Goal: Register for event/course

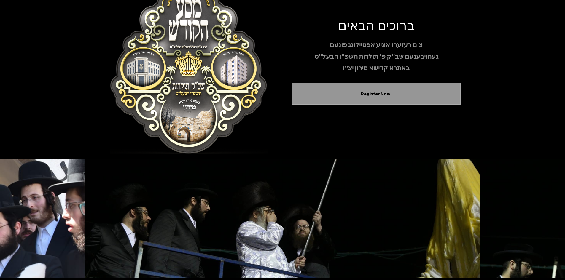
scroll to position [32, 0]
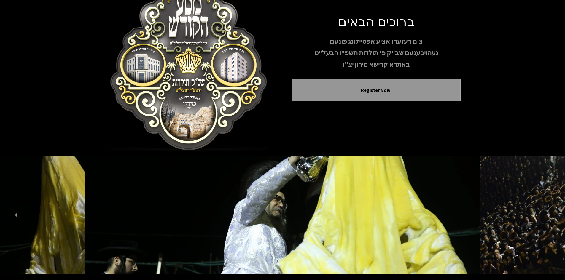
click at [547, 208] on button "Next image" at bounding box center [548, 215] width 14 height 14
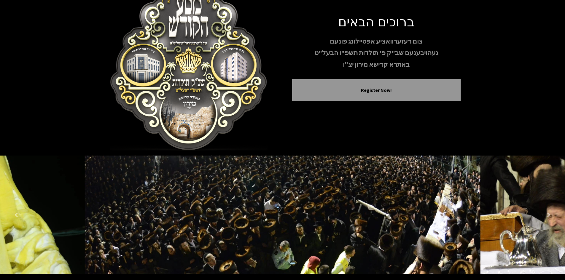
click at [545, 208] on button "Next image" at bounding box center [548, 215] width 14 height 14
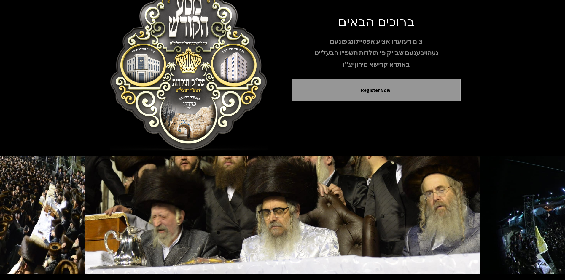
click at [545, 208] on button "Next image" at bounding box center [548, 215] width 14 height 14
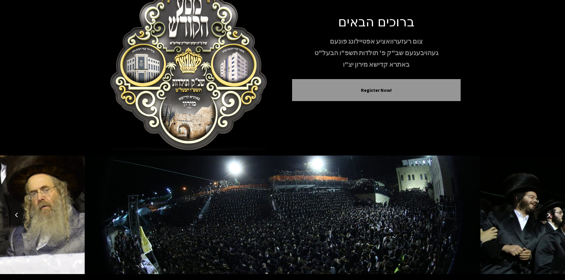
click at [16, 212] on icon "Previous image" at bounding box center [16, 214] width 5 height 5
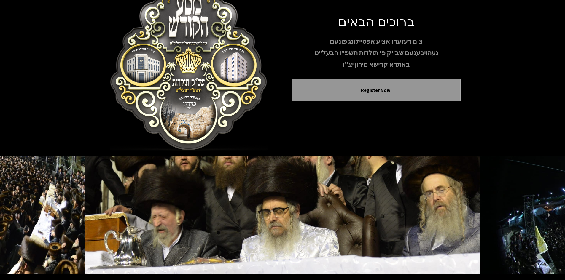
click at [550, 208] on button "Next image" at bounding box center [548, 215] width 14 height 14
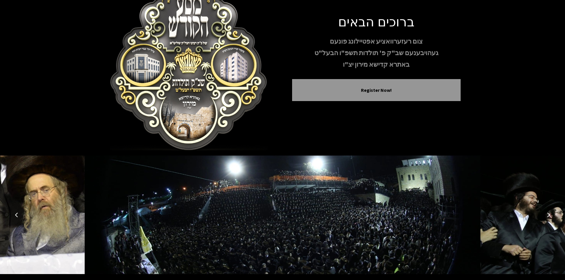
click at [547, 212] on icon "Next image" at bounding box center [548, 214] width 5 height 5
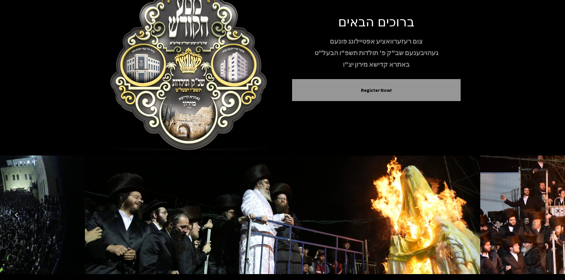
click at [548, 212] on icon "Next image" at bounding box center [548, 214] width 5 height 5
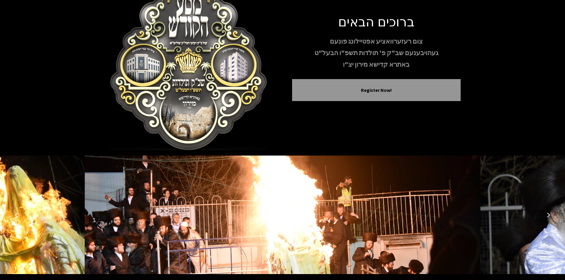
click at [548, 212] on icon "Next image" at bounding box center [548, 214] width 5 height 5
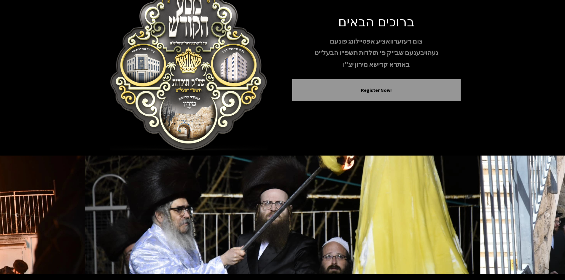
click at [548, 212] on icon "Next image" at bounding box center [548, 214] width 5 height 5
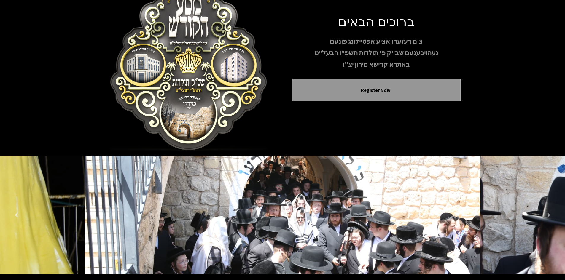
click at [548, 212] on icon "Next image" at bounding box center [548, 214] width 5 height 5
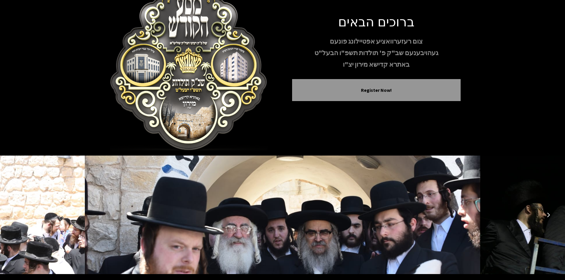
click at [548, 212] on icon "Next image" at bounding box center [548, 214] width 5 height 5
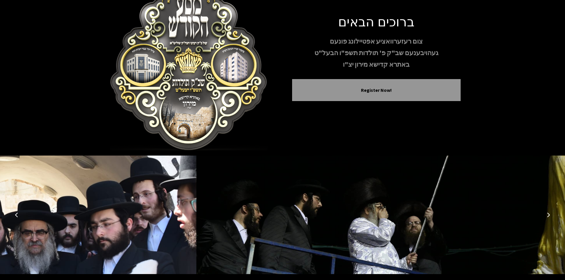
scroll to position [1, 0]
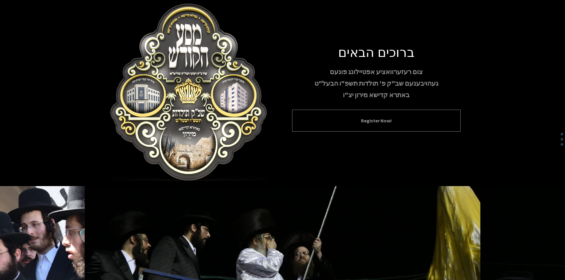
click at [370, 119] on button "Register Now!" at bounding box center [376, 120] width 154 height 7
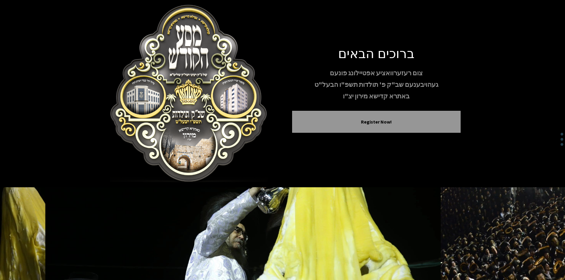
scroll to position [1, 0]
